Goal: Check status: Check status

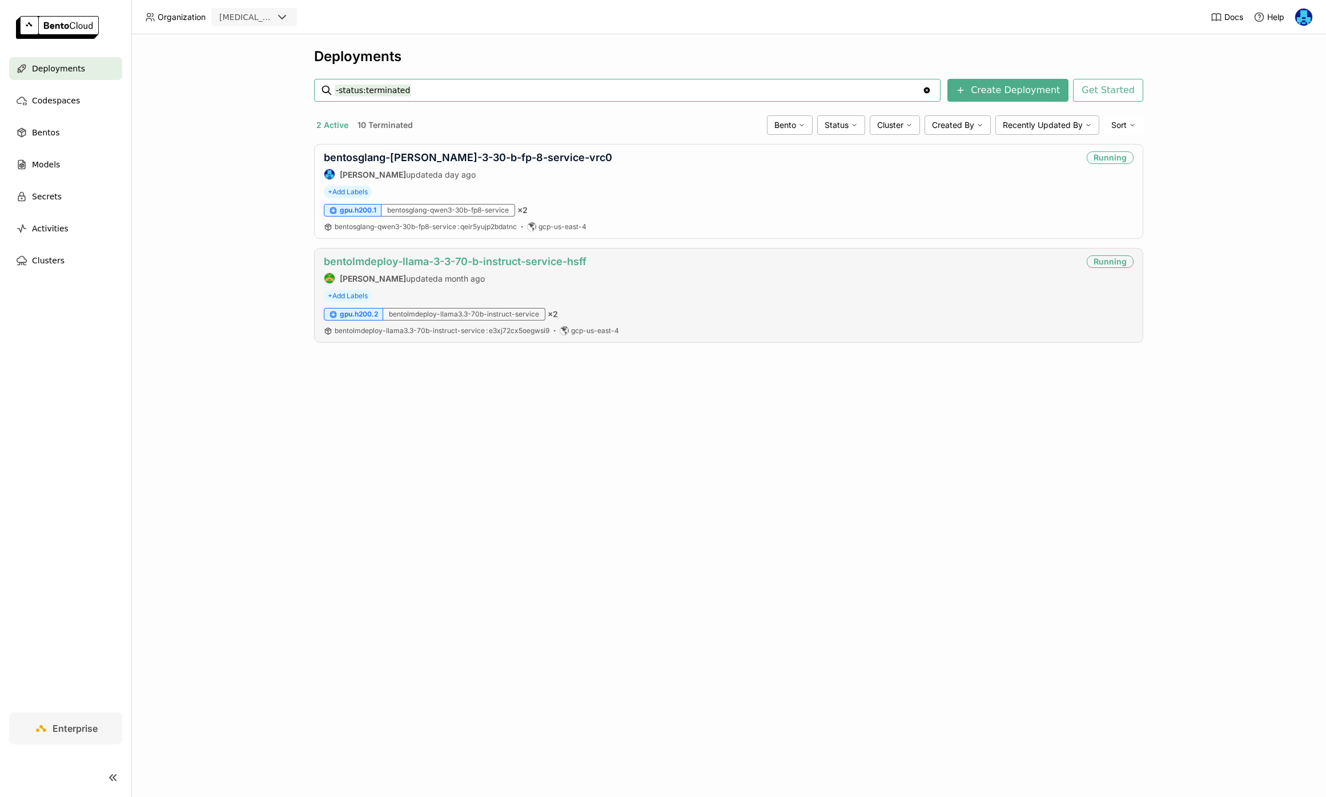
click at [444, 262] on link "bentolmdeploy-llama-3-3-70-b-instruct-service-hsff" at bounding box center [455, 261] width 263 height 12
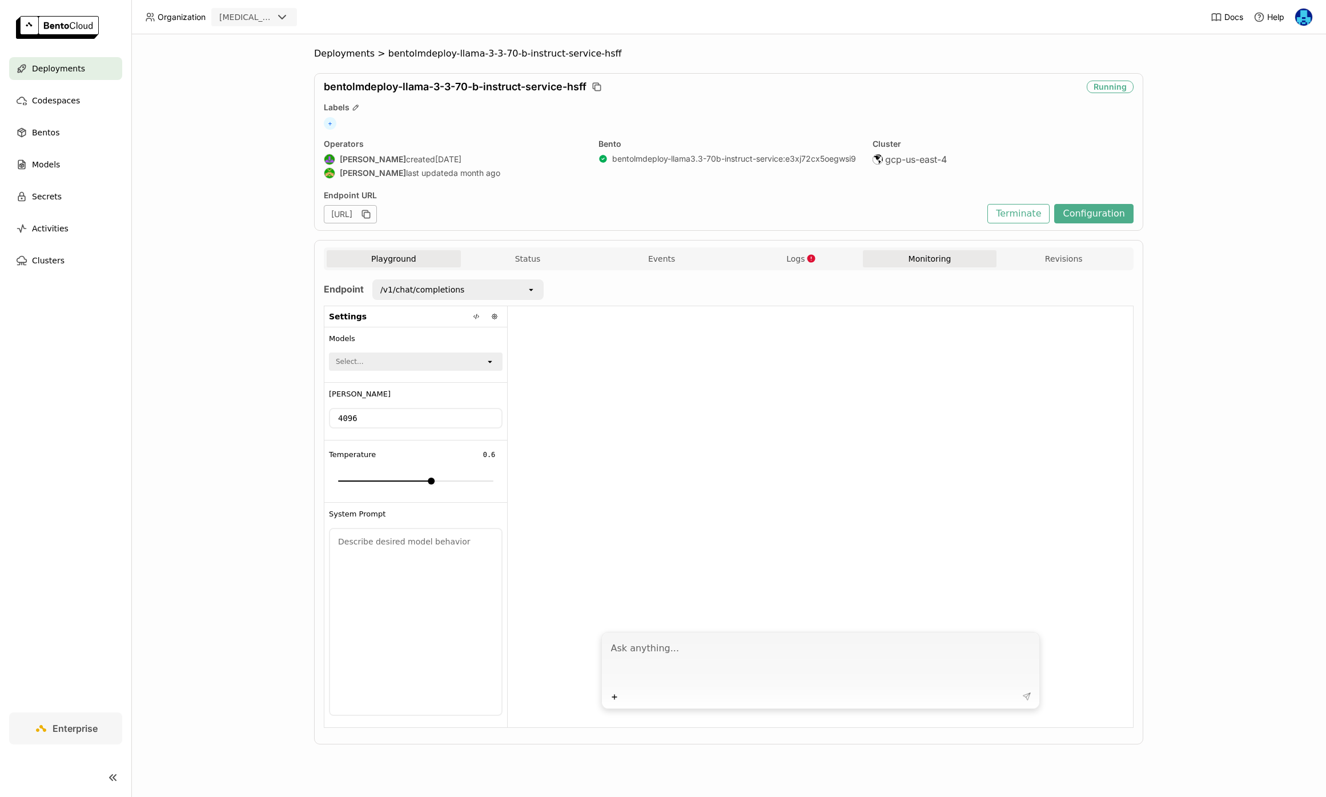
click at [929, 260] on button "Monitoring" at bounding box center [930, 258] width 134 height 17
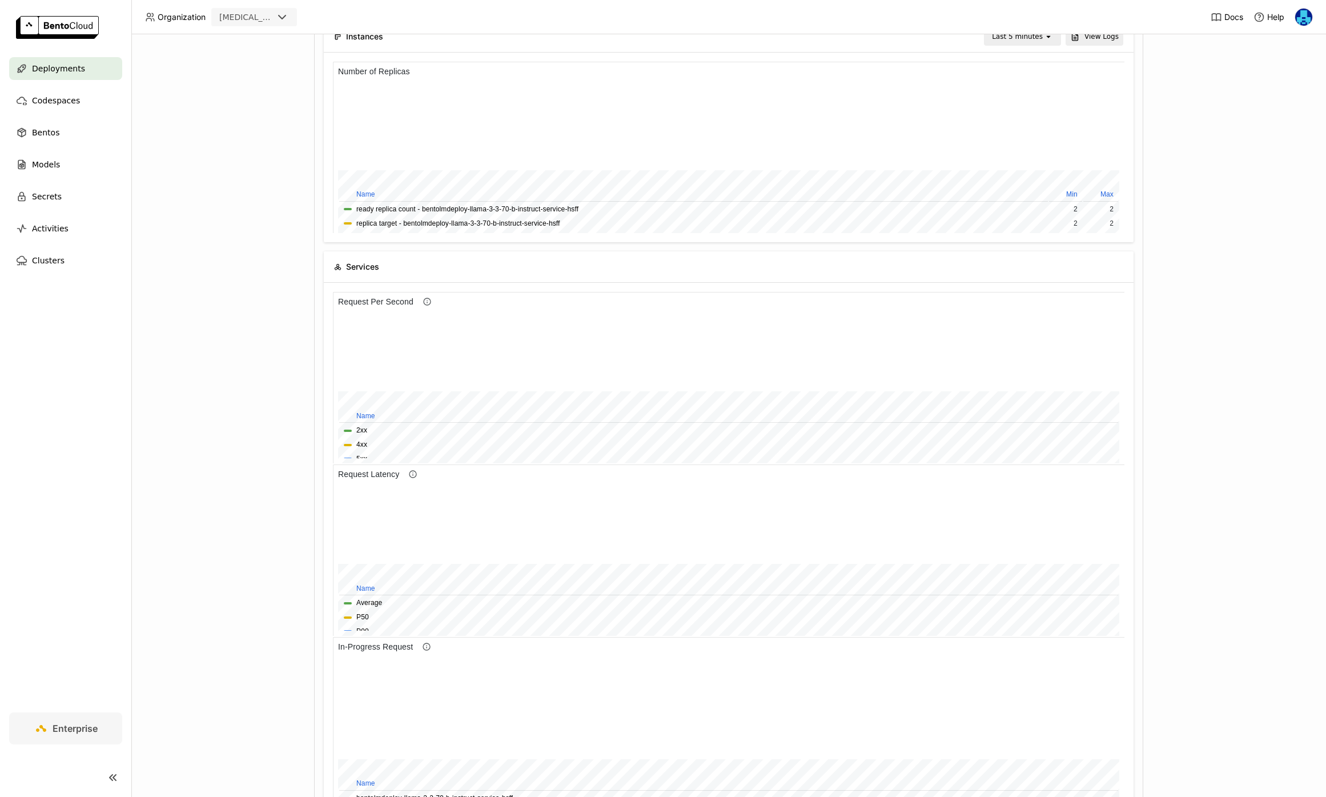
scroll to position [171, 395]
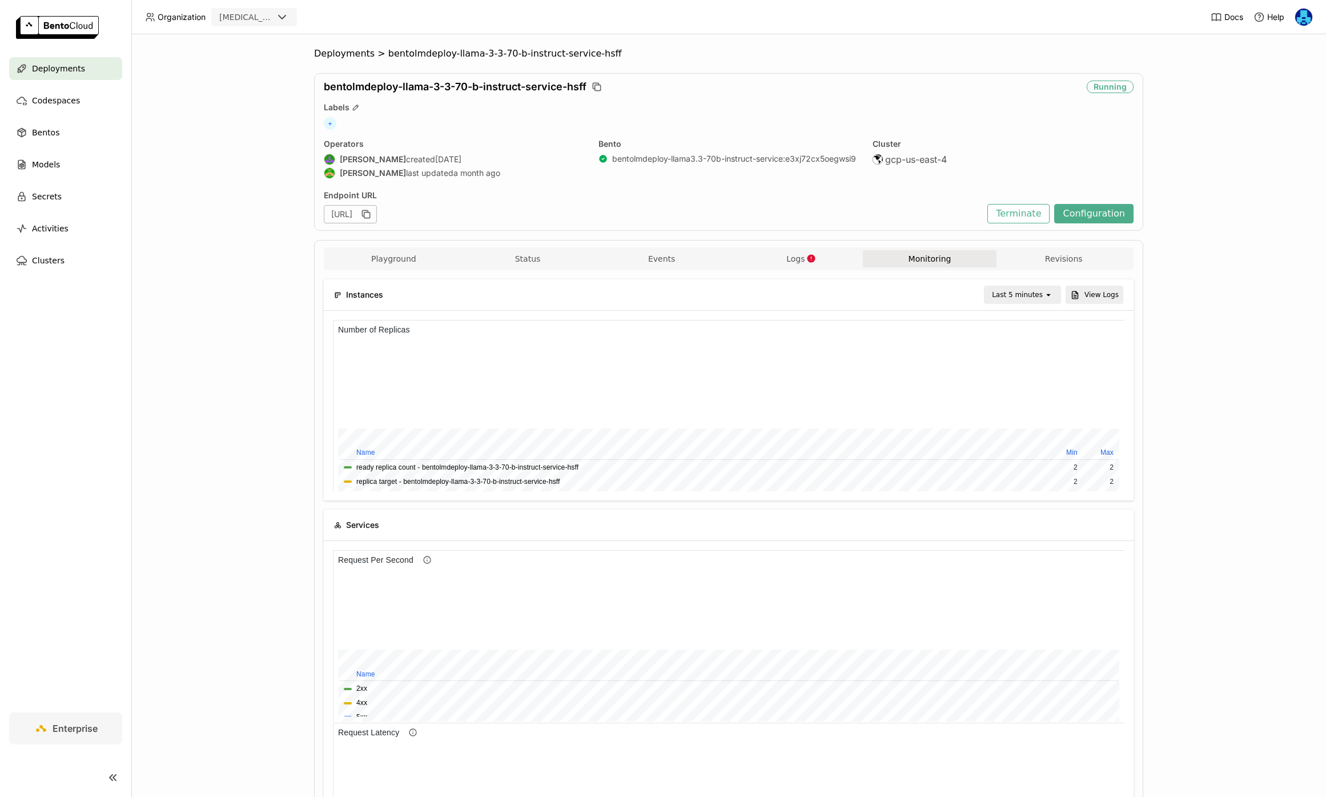
click at [1027, 287] on div "Last 5 minutes" at bounding box center [1014, 295] width 59 height 16
click at [1027, 404] on div "Last 6 hours" at bounding box center [1024, 402] width 55 height 11
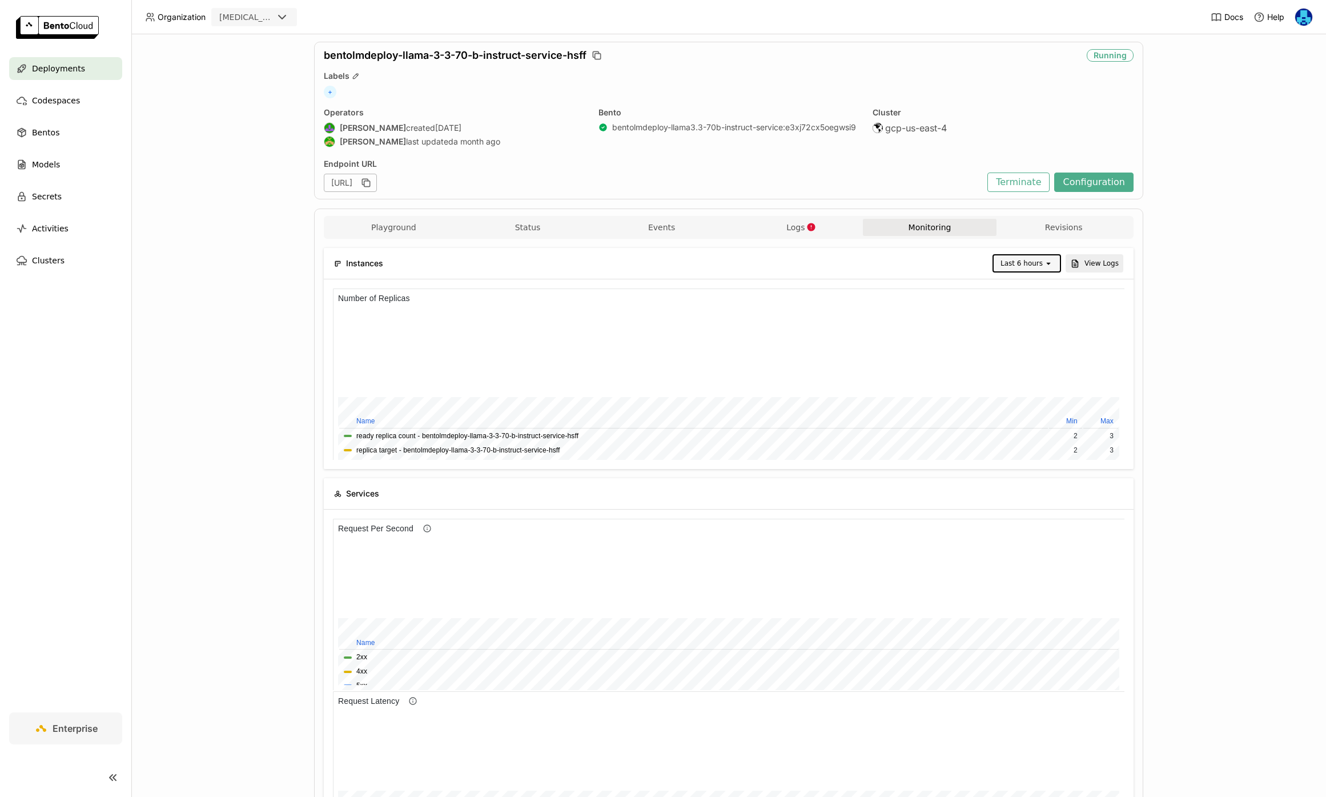
click at [1051, 262] on icon "open" at bounding box center [1048, 263] width 9 height 9
click at [1026, 401] on div "Last 1 day" at bounding box center [1028, 403] width 48 height 11
click at [1043, 264] on div "Last 1 day" at bounding box center [1024, 263] width 35 height 11
click at [1038, 441] on div "Last 3 day" at bounding box center [1032, 446] width 42 height 11
